Goal: Find specific page/section: Find specific page/section

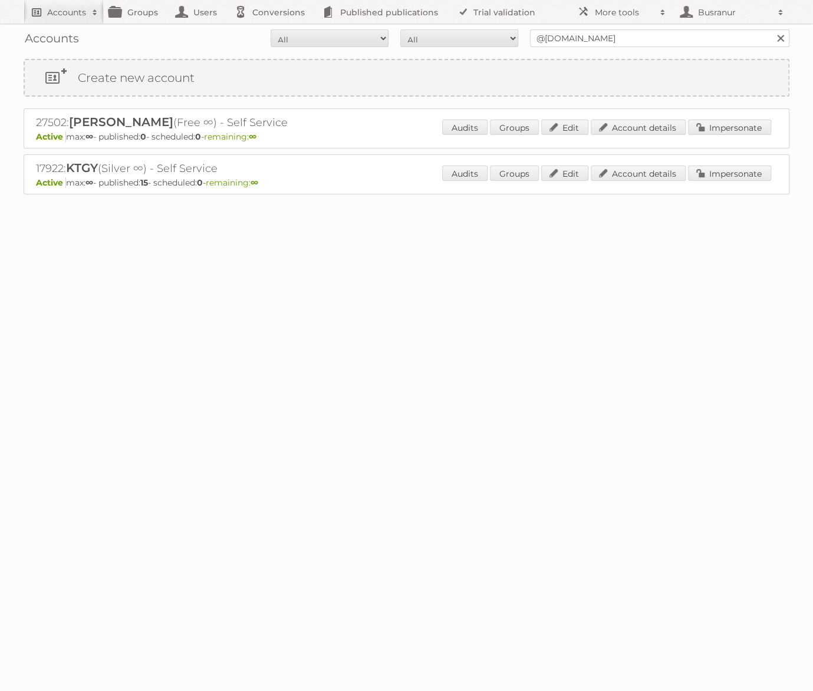
click at [69, 9] on h2 "Accounts" at bounding box center [66, 12] width 39 height 12
paste input"] "[PERSON_NAME][EMAIL_ADDRESS][DOMAIN_NAME]"
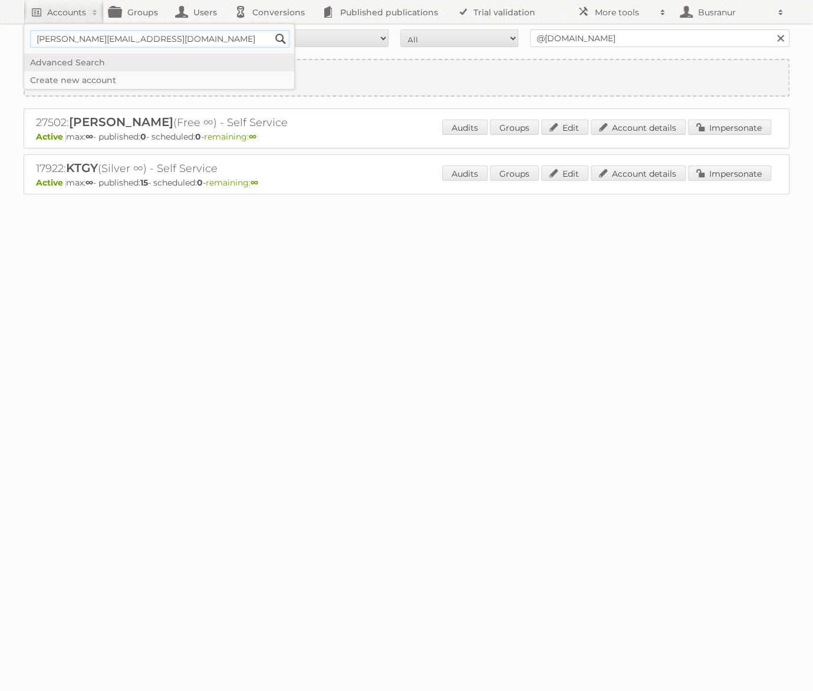
type input"] "[PERSON_NAME][EMAIL_ADDRESS][DOMAIN_NAME]"
click at [272, 30] on input "Search" at bounding box center [281, 39] width 18 height 18
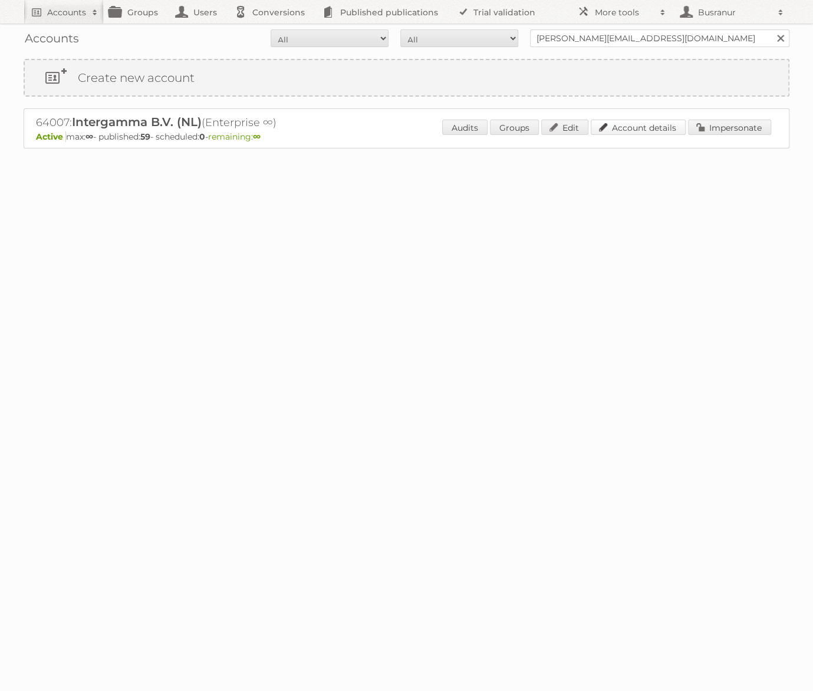
click at [634, 127] on link "Account details" at bounding box center [638, 127] width 95 height 15
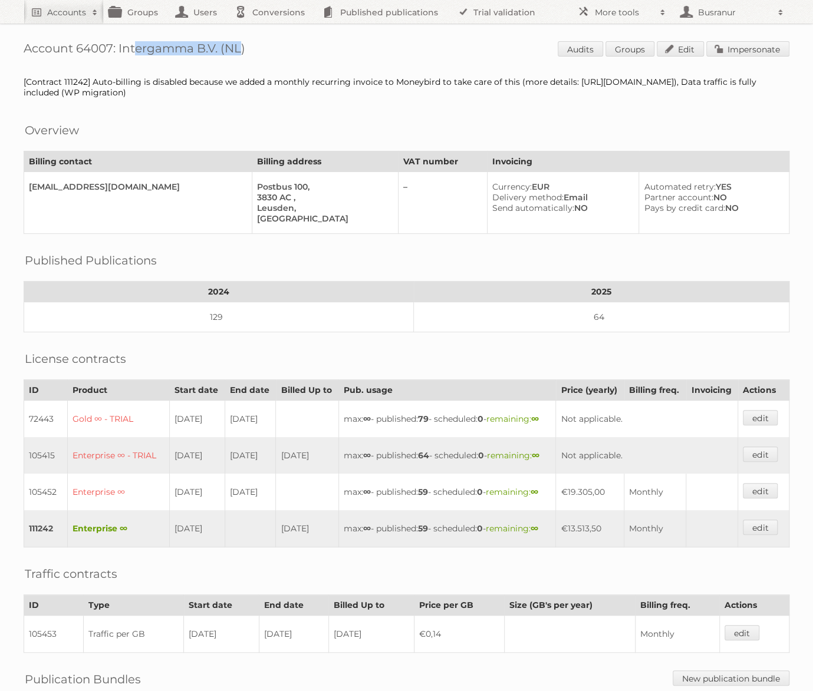
drag, startPoint x: 220, startPoint y: 47, endPoint x: 118, endPoint y: 46, distance: 101.4
click at [118, 46] on h1 "Account 64007: Intergamma B.V. (NL) Audits Groups Edit Impersonate" at bounding box center [407, 50] width 766 height 18
copy h1 "Intergamma B.V."
